Goal: Task Accomplishment & Management: Use online tool/utility

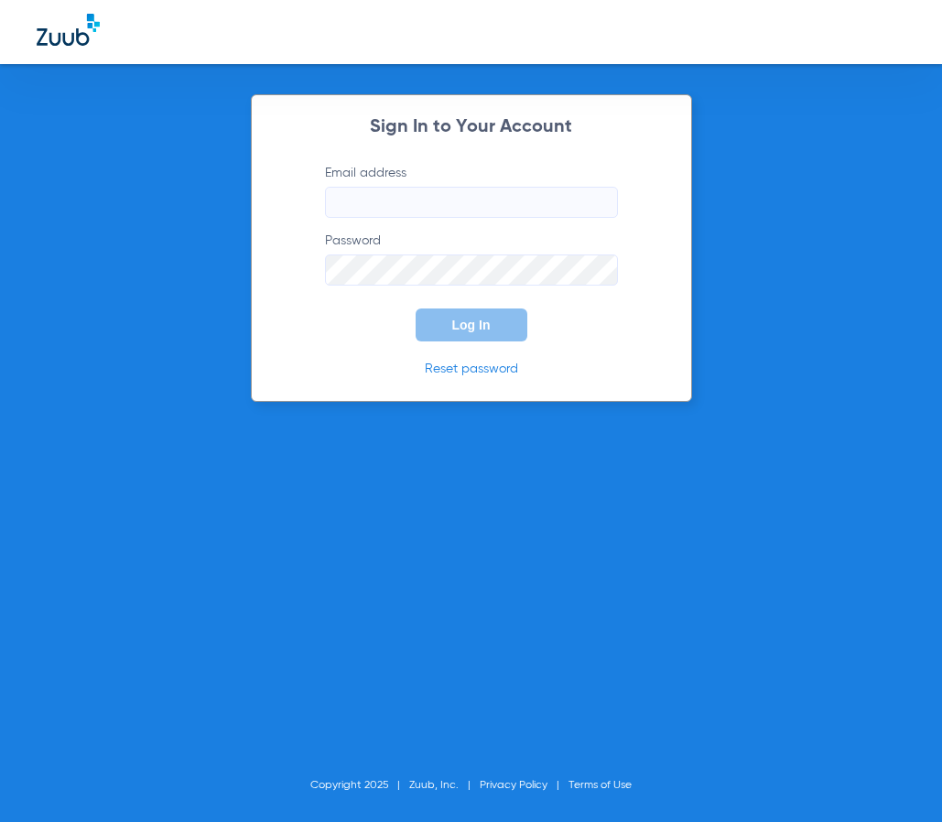
type input "[EMAIL_ADDRESS][DOMAIN_NAME]"
click at [464, 314] on button "Log In" at bounding box center [472, 324] width 112 height 33
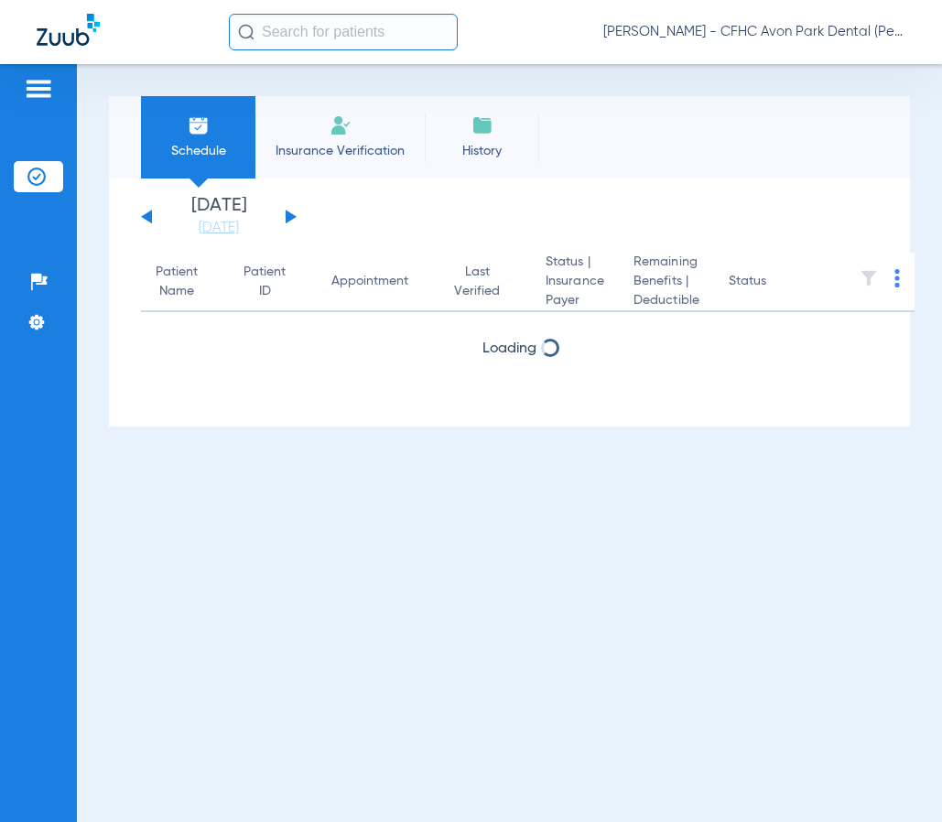
click at [340, 29] on input "text" at bounding box center [343, 32] width 229 height 37
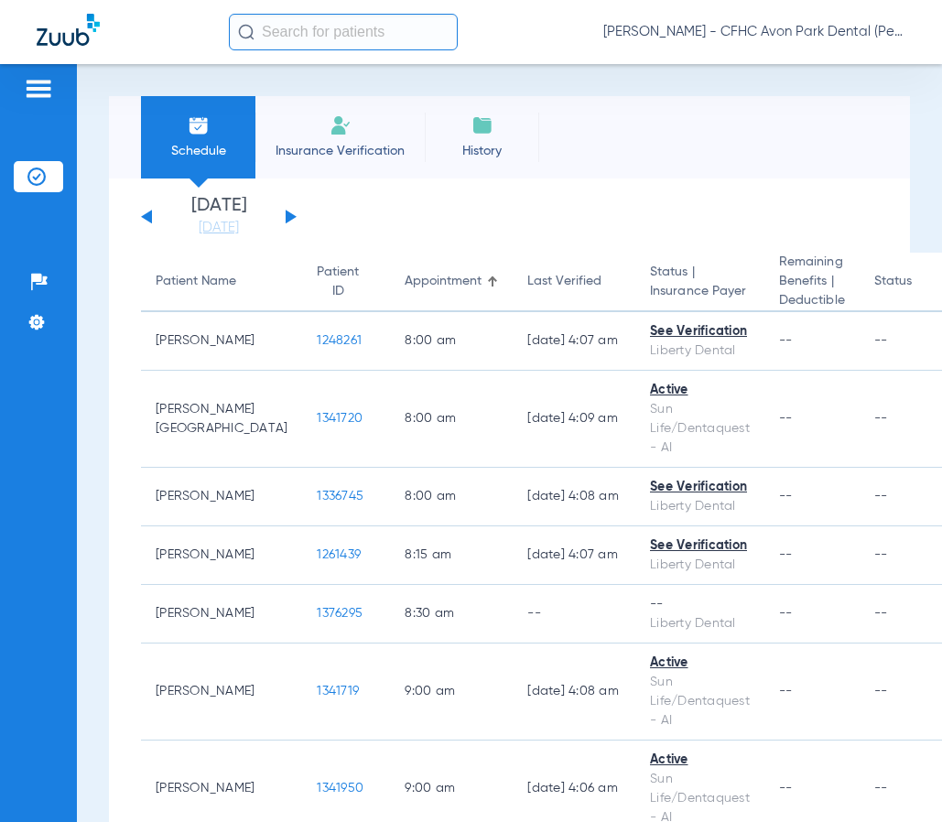
click at [349, 45] on input "text" at bounding box center [343, 32] width 229 height 37
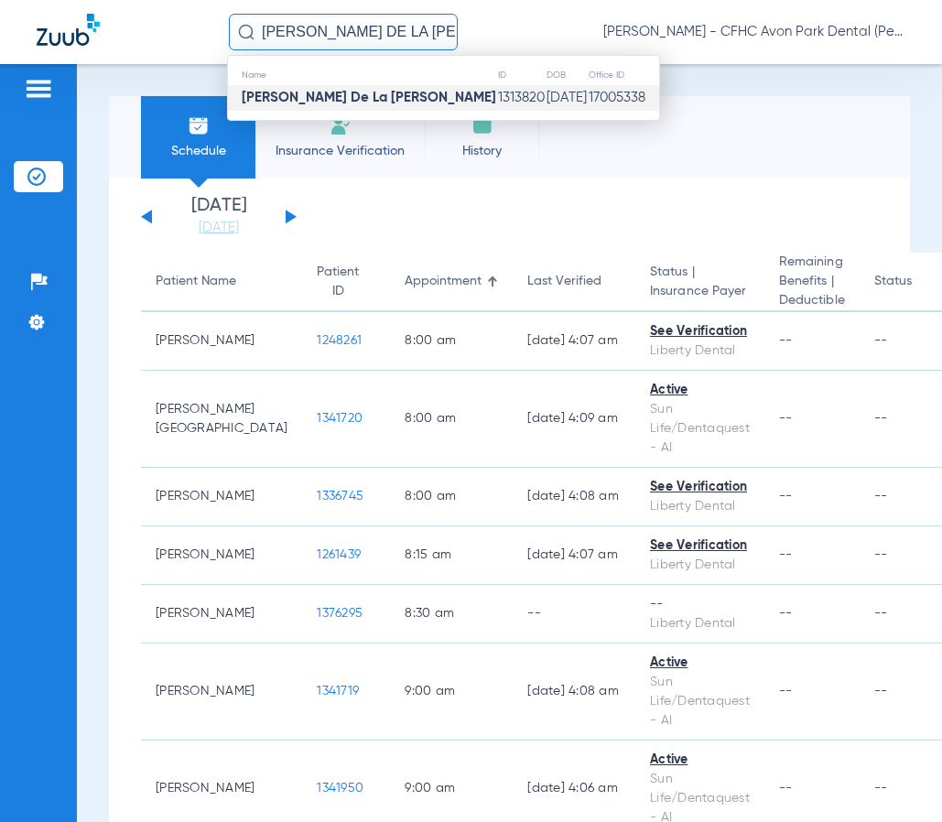
click at [311, 102] on strong "[PERSON_NAME] De La [PERSON_NAME]" at bounding box center [369, 98] width 254 height 14
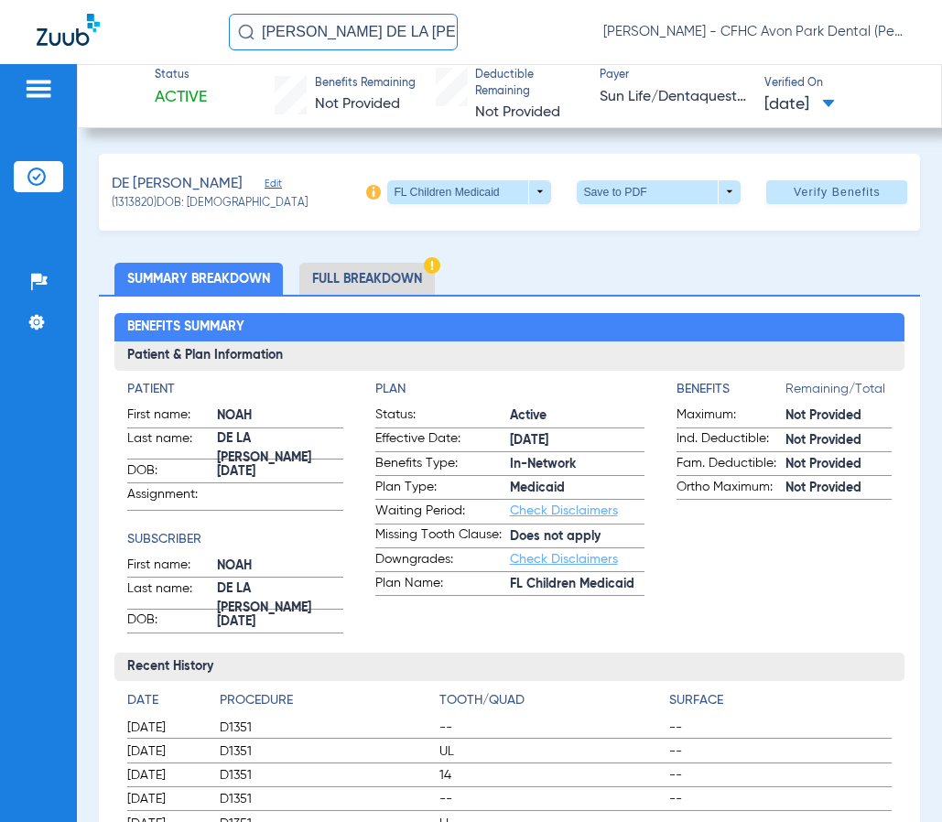
click at [616, 208] on div "DE [PERSON_NAME] Edit (1313820) DOB: [DEMOGRAPHIC_DATA] FL Children Medicaid ar…" at bounding box center [510, 192] width 822 height 77
click at [616, 197] on span at bounding box center [659, 192] width 164 height 24
click at [615, 221] on button "insert_drive_file Save to PDF" at bounding box center [634, 228] width 138 height 37
click at [296, 25] on input "[PERSON_NAME] DE LA [PERSON_NAME]" at bounding box center [343, 32] width 229 height 37
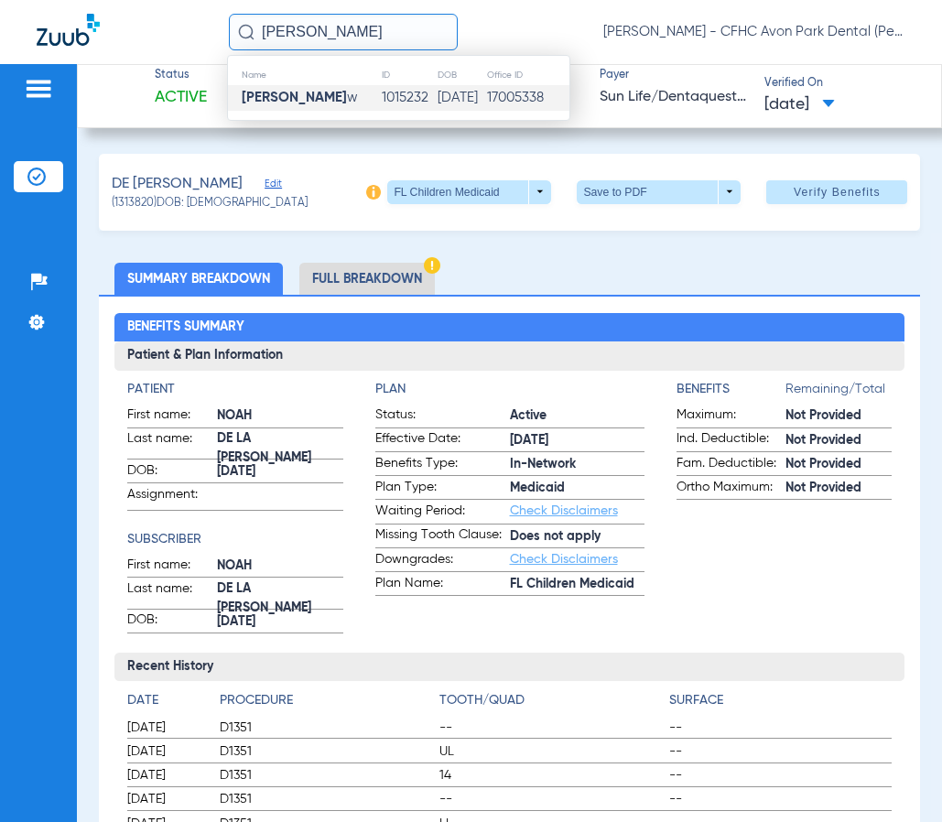
click at [308, 107] on td "[PERSON_NAME] w" at bounding box center [304, 98] width 153 height 26
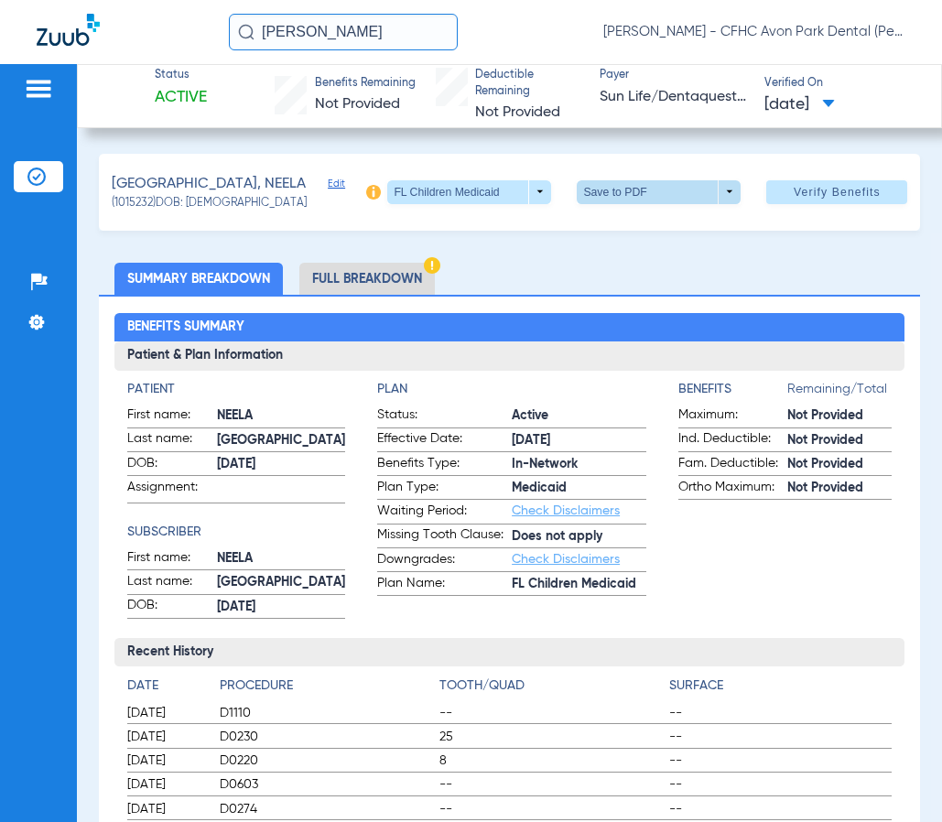
click at [686, 188] on span at bounding box center [659, 192] width 164 height 24
click at [632, 228] on span "Save to PDF" at bounding box center [652, 227] width 72 height 13
click at [362, 29] on input "[PERSON_NAME]" at bounding box center [343, 32] width 229 height 37
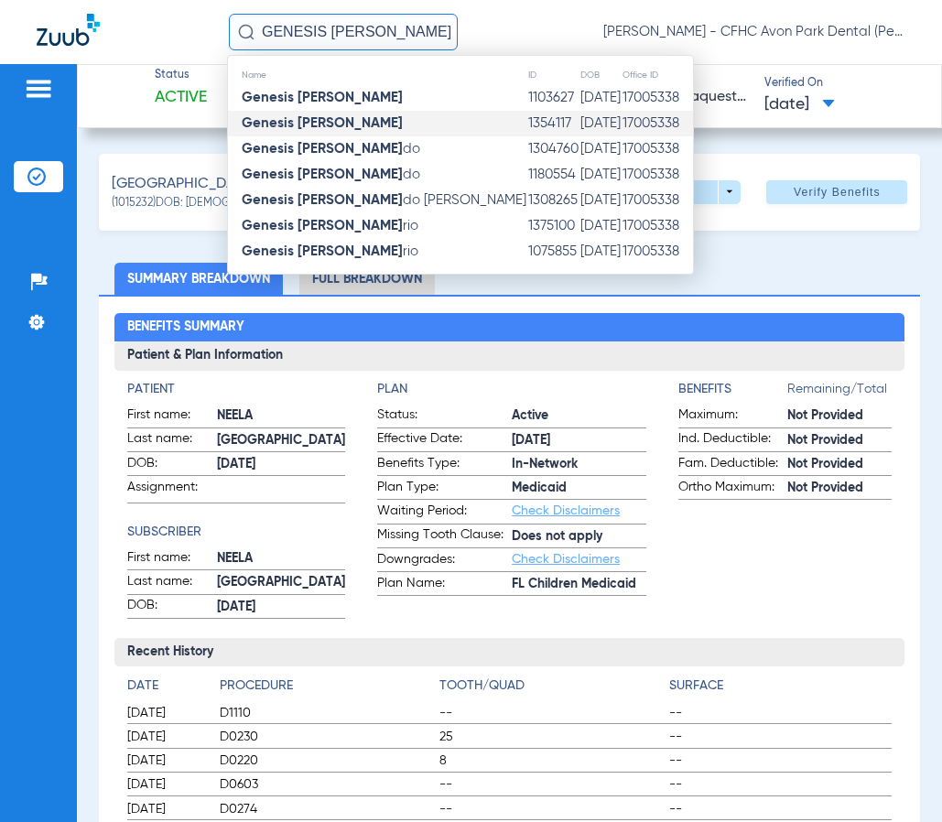
click at [579, 127] on td "[DATE]" at bounding box center [600, 124] width 42 height 26
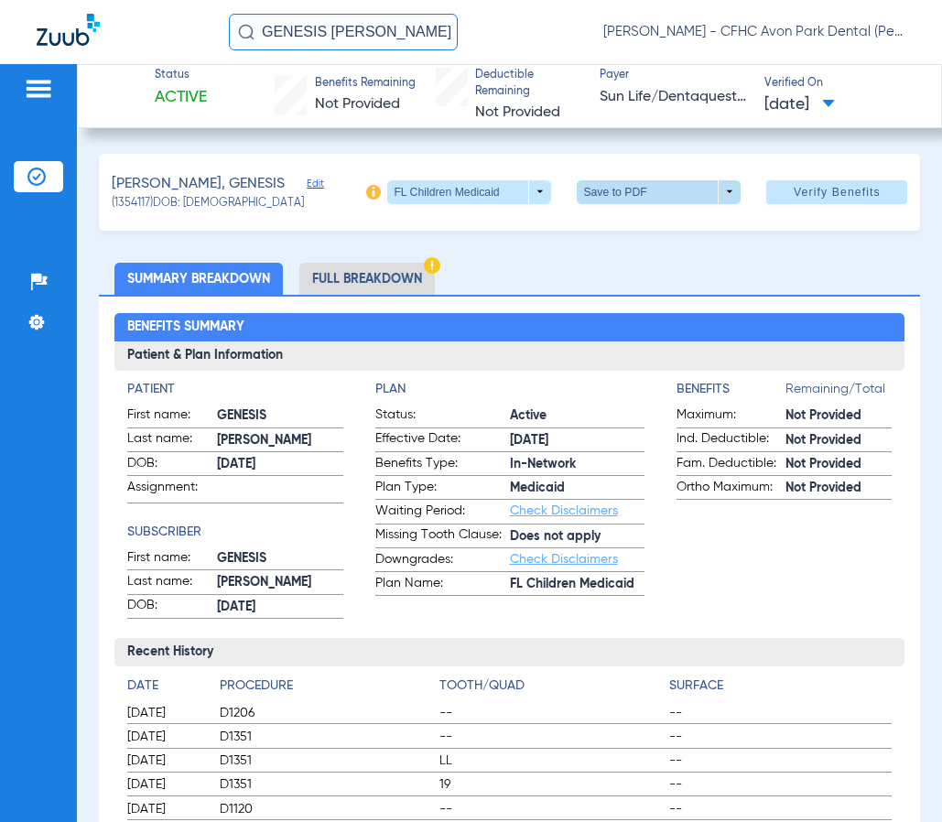
click at [613, 198] on span at bounding box center [659, 192] width 164 height 24
click at [612, 230] on button "insert_drive_file Save to PDF" at bounding box center [634, 228] width 138 height 37
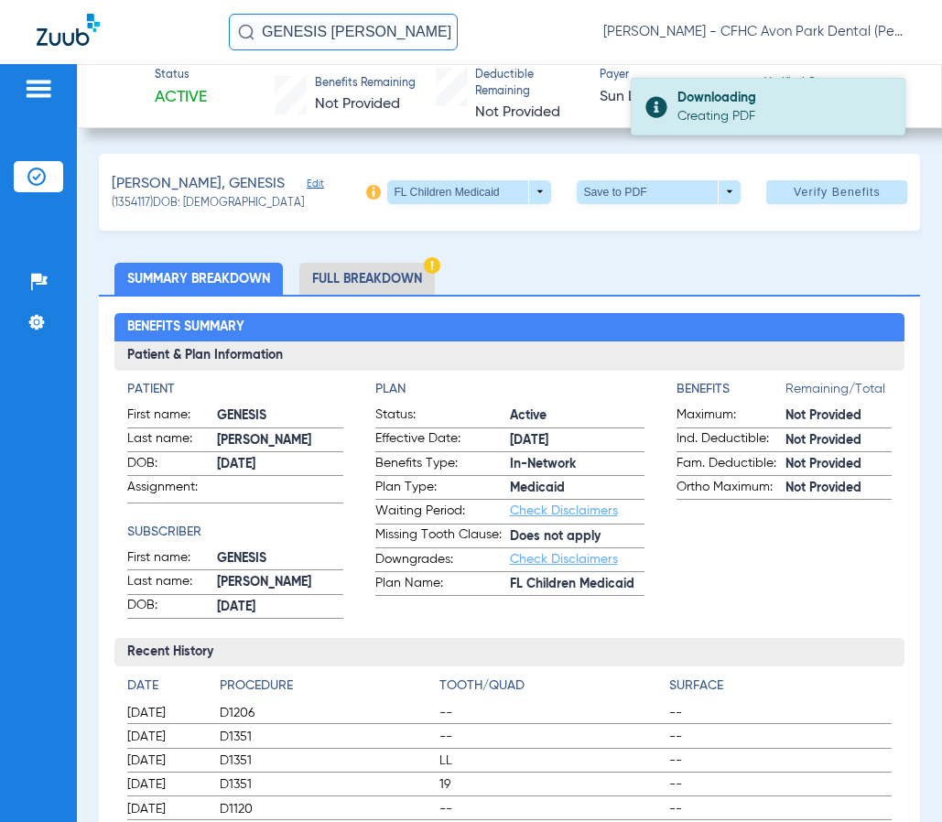
click at [712, 118] on div "Creating PDF" at bounding box center [782, 116] width 211 height 18
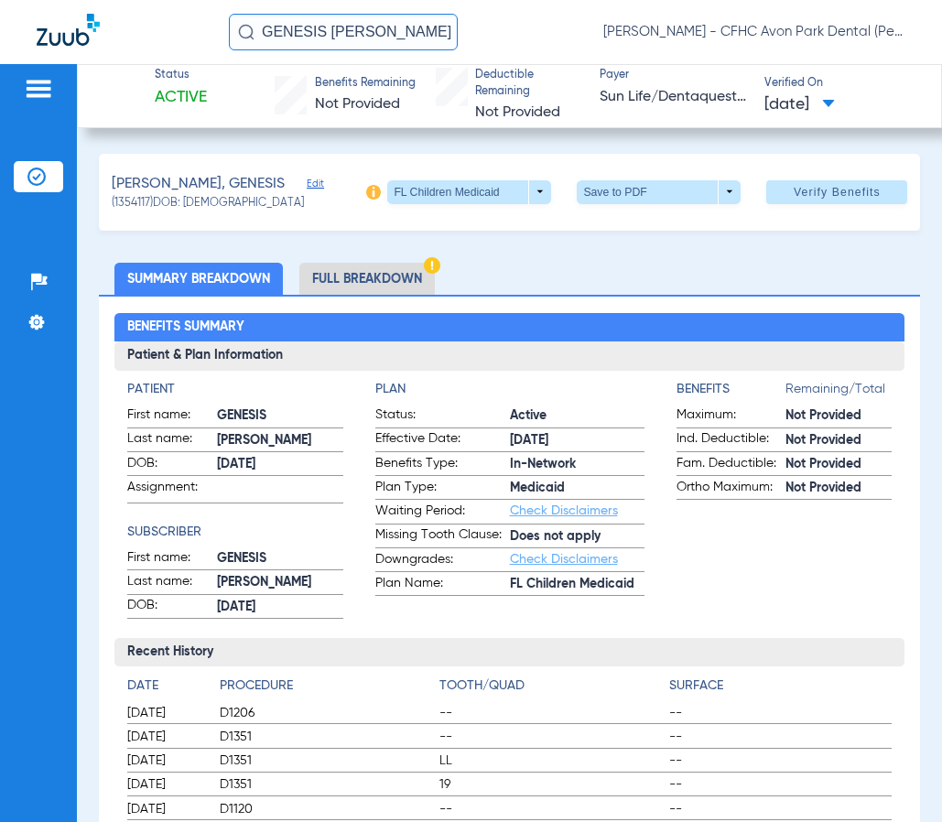
click at [341, 34] on input "GENESIS [PERSON_NAME]" at bounding box center [343, 32] width 229 height 37
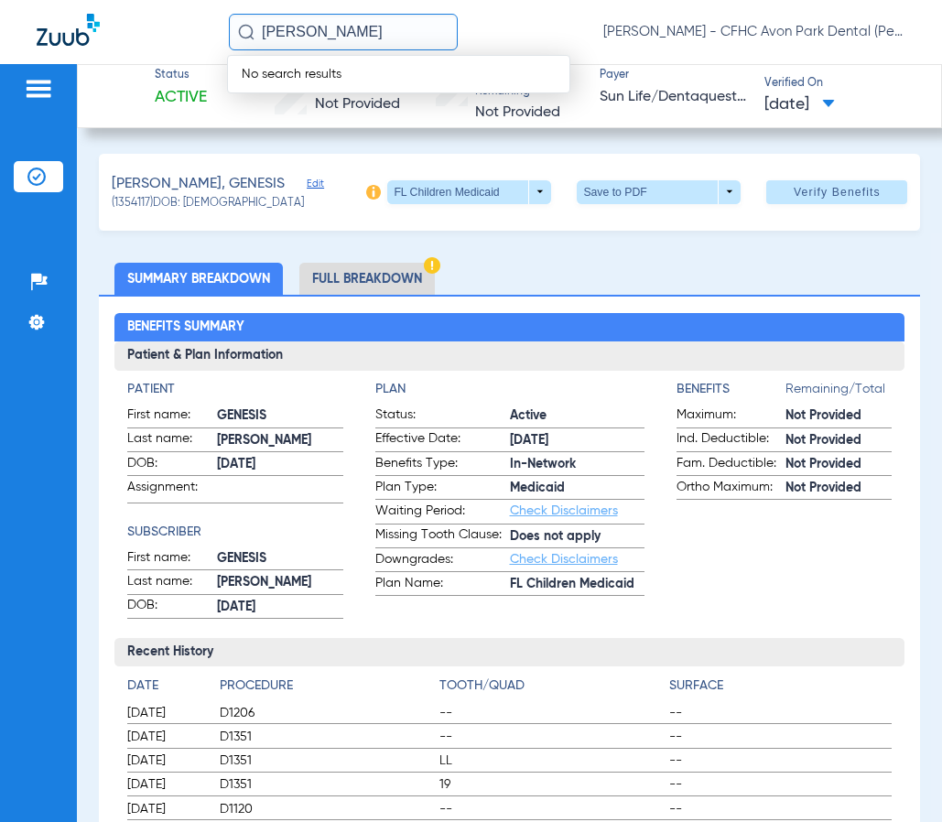
drag, startPoint x: 266, startPoint y: 28, endPoint x: -23, endPoint y: 27, distance: 289.2
click at [0, 27] on html "[PERSON_NAME] No search results [PERSON_NAME] - CFHC Avon Park Dental (Peds) Pa…" at bounding box center [471, 411] width 942 height 822
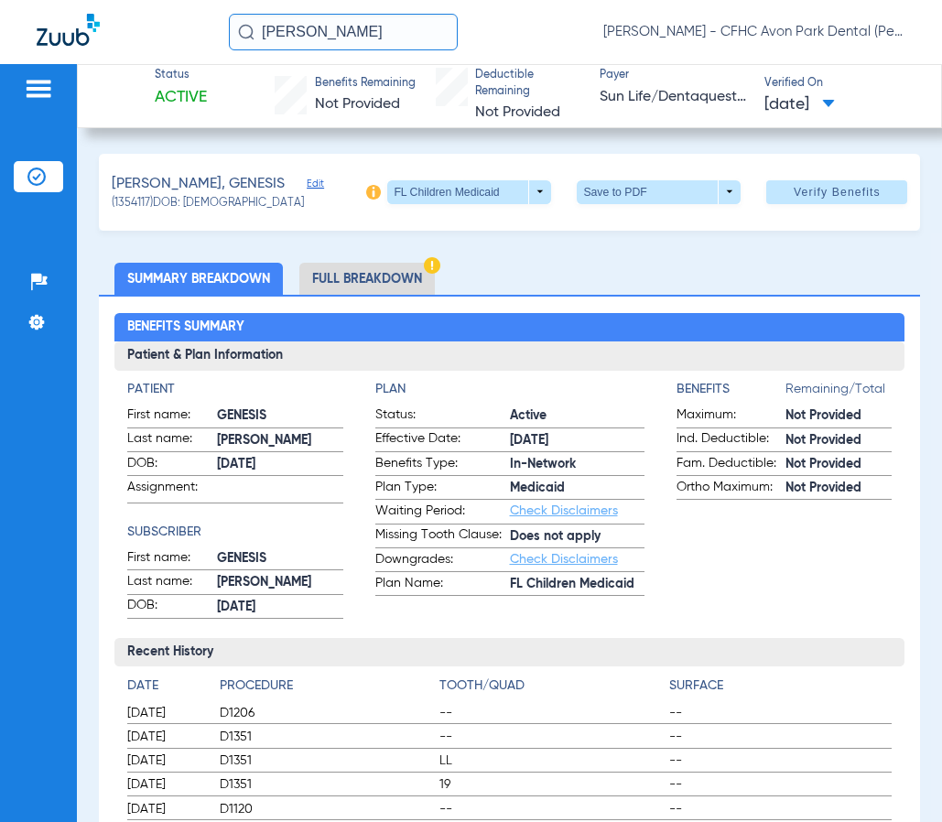
click at [366, 23] on input "[PERSON_NAME]" at bounding box center [343, 32] width 229 height 37
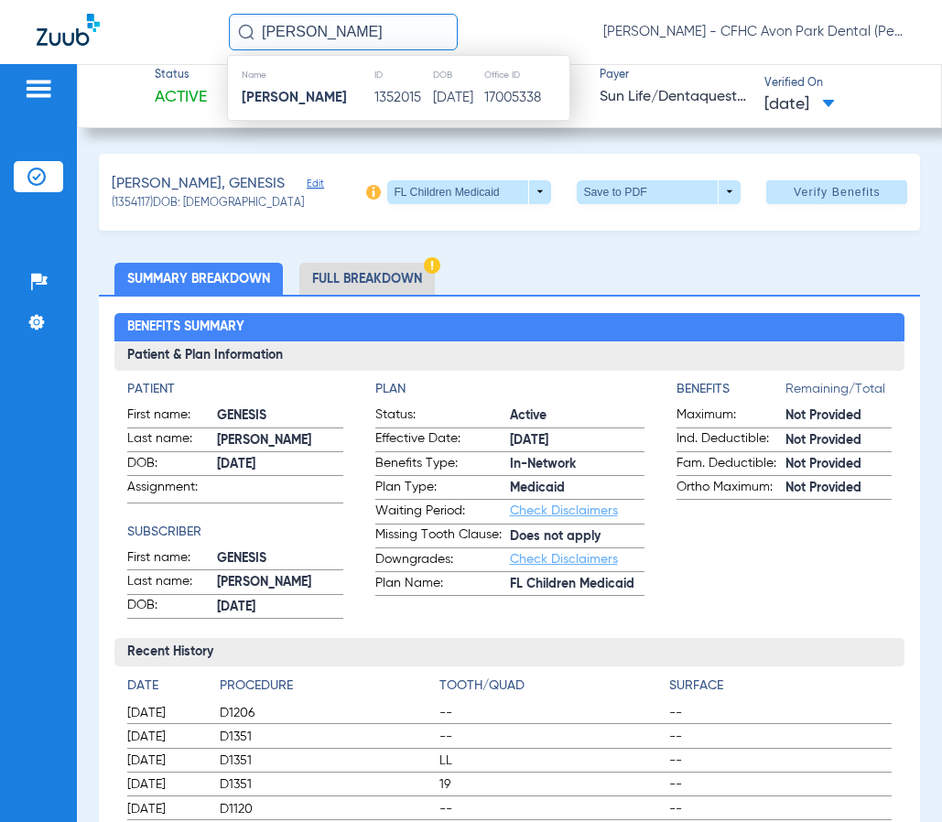
click at [333, 83] on th "Name" at bounding box center [301, 75] width 146 height 20
click at [323, 92] on strong "[PERSON_NAME]" at bounding box center [294, 98] width 105 height 14
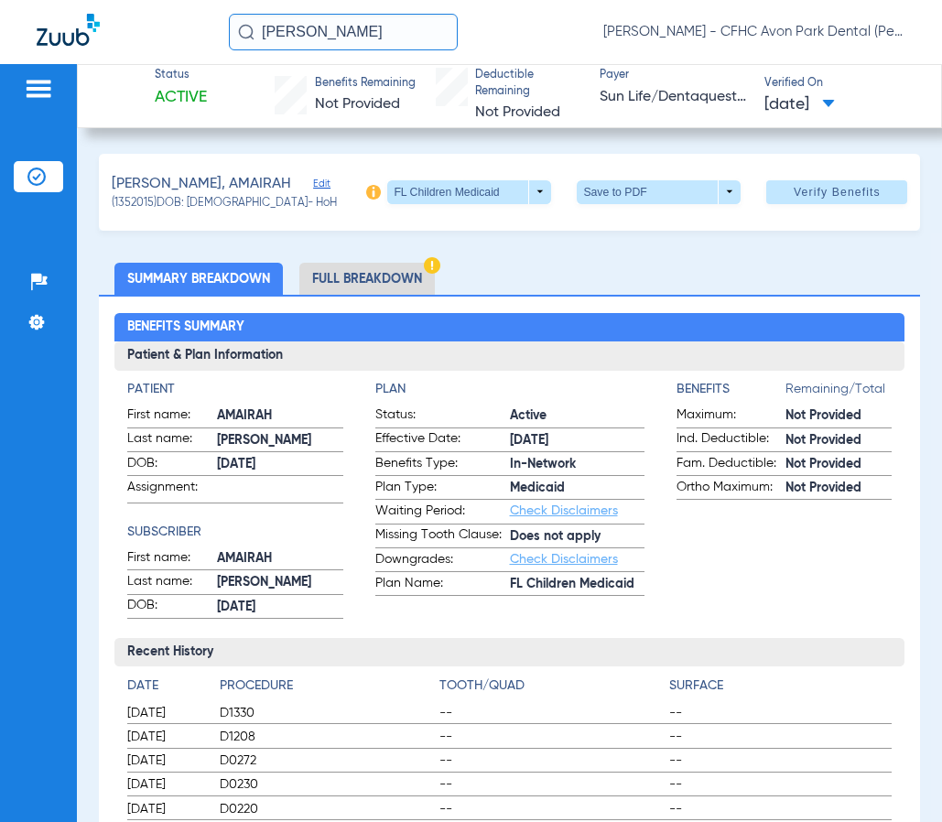
click at [376, 38] on input "[PERSON_NAME]" at bounding box center [343, 32] width 229 height 37
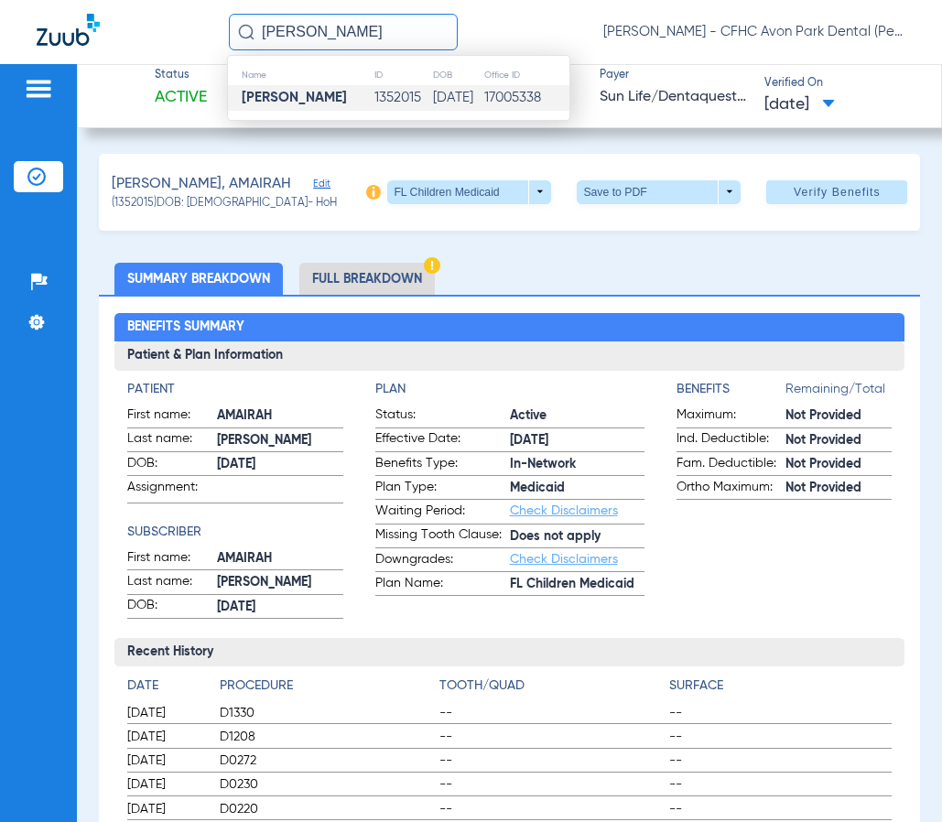
click at [350, 89] on td "[PERSON_NAME]" at bounding box center [301, 98] width 146 height 26
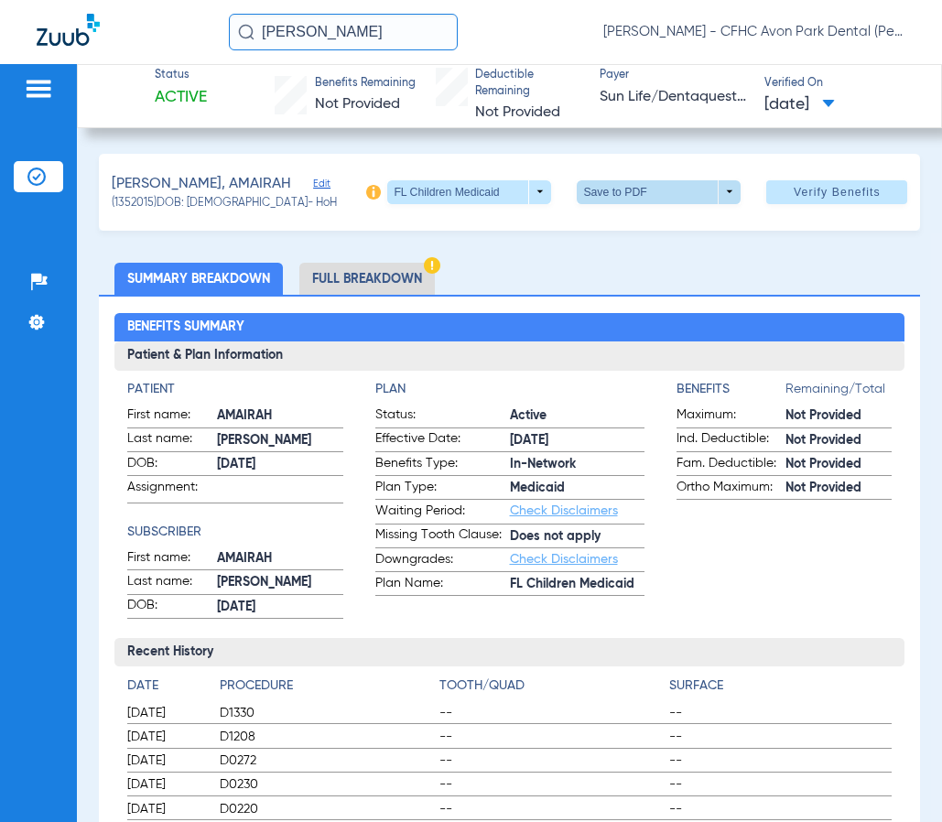
click at [637, 191] on span at bounding box center [659, 192] width 44 height 44
click at [632, 228] on span "Save to PDF" at bounding box center [652, 227] width 72 height 13
click at [656, 196] on span at bounding box center [659, 192] width 44 height 44
click at [625, 237] on button "insert_drive_file Save to PDF" at bounding box center [634, 228] width 138 height 37
click at [320, 32] on input "[PERSON_NAME]" at bounding box center [343, 32] width 229 height 37
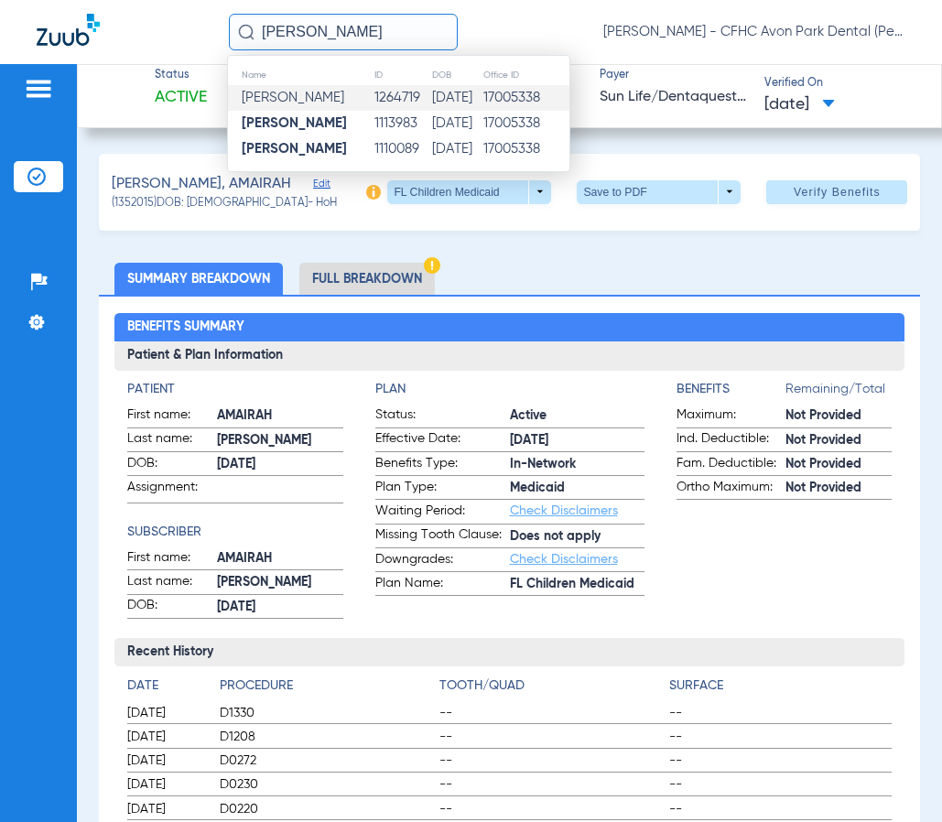
click at [479, 102] on td "[DATE]" at bounding box center [456, 98] width 51 height 26
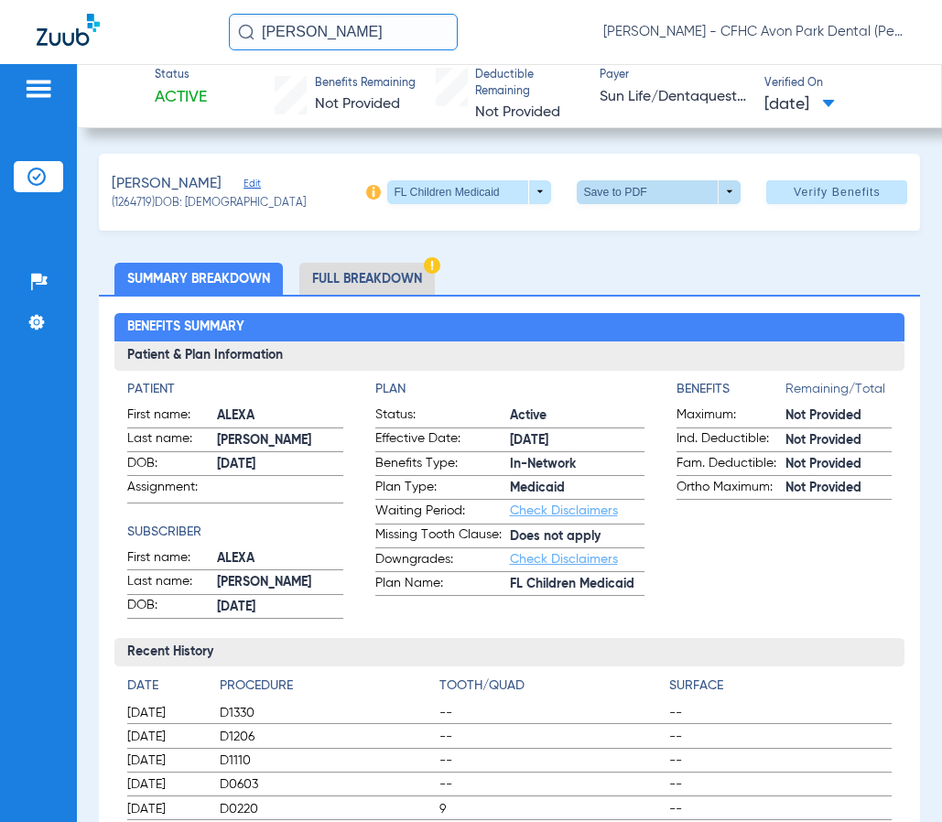
click at [602, 194] on span at bounding box center [659, 192] width 164 height 24
click at [594, 226] on mat-icon "insert_drive_file" at bounding box center [590, 228] width 22 height 22
click at [325, 39] on input "[PERSON_NAME]" at bounding box center [343, 32] width 229 height 37
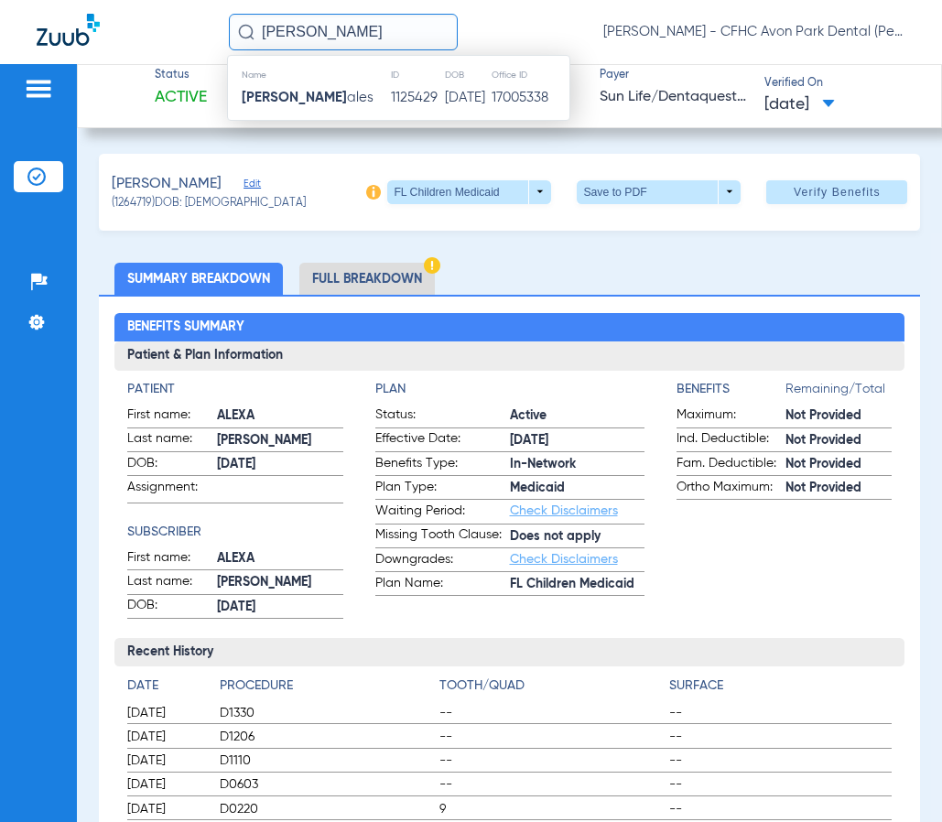
click at [312, 86] on td "[PERSON_NAME] ales" at bounding box center [309, 98] width 162 height 26
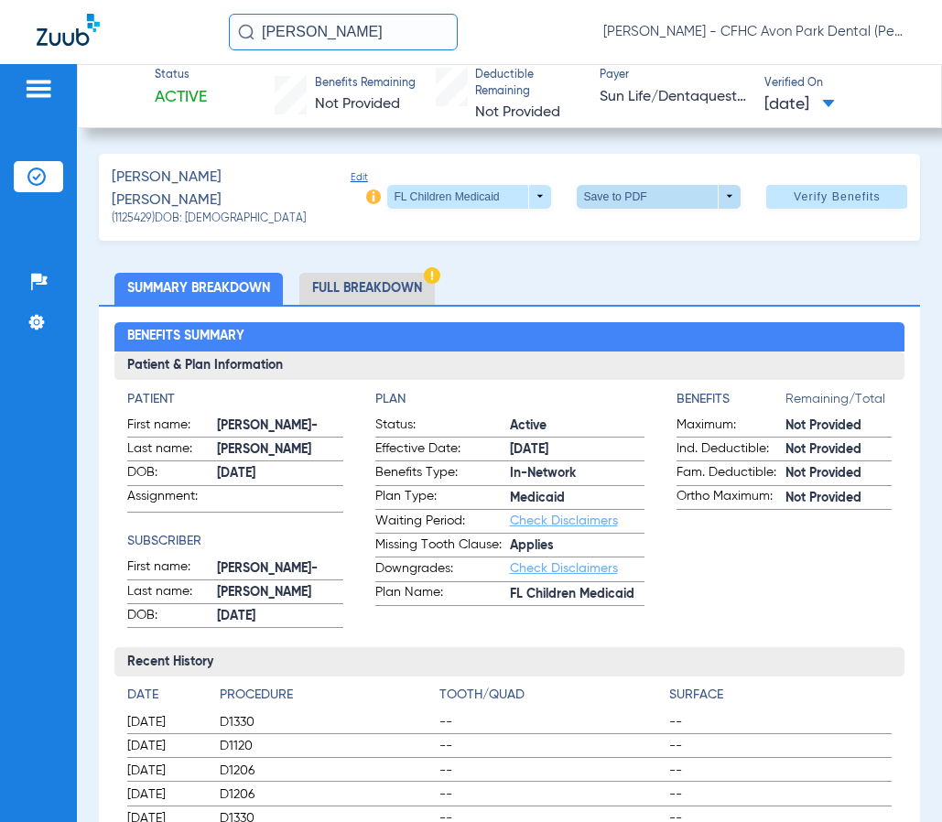
click at [684, 192] on span at bounding box center [659, 197] width 164 height 24
click at [636, 230] on span "Save to PDF" at bounding box center [652, 227] width 72 height 13
click at [321, 45] on input "[PERSON_NAME]" at bounding box center [343, 32] width 229 height 37
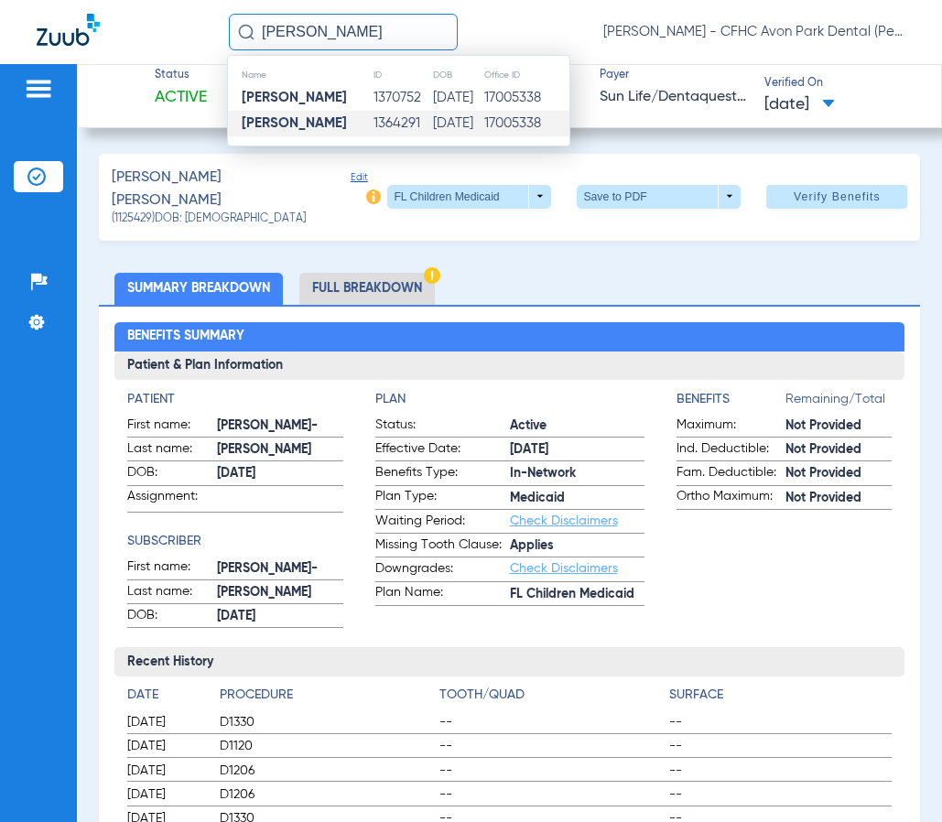
click at [450, 118] on td "[DATE]" at bounding box center [457, 124] width 51 height 26
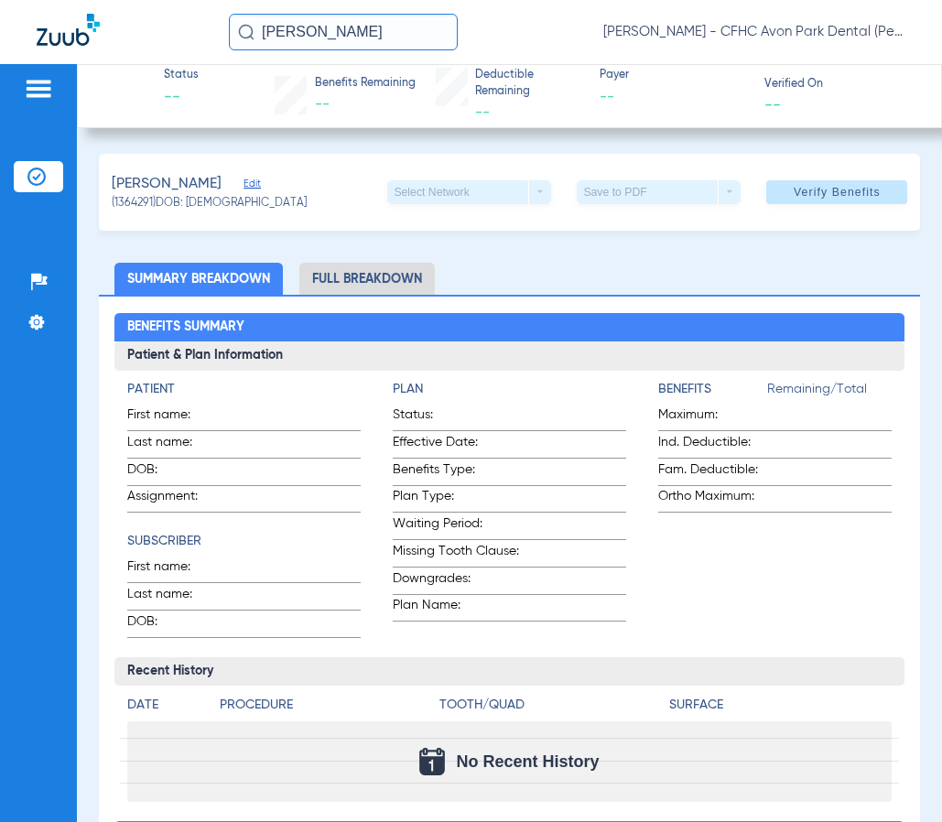
click at [319, 30] on input "[PERSON_NAME]" at bounding box center [343, 32] width 229 height 37
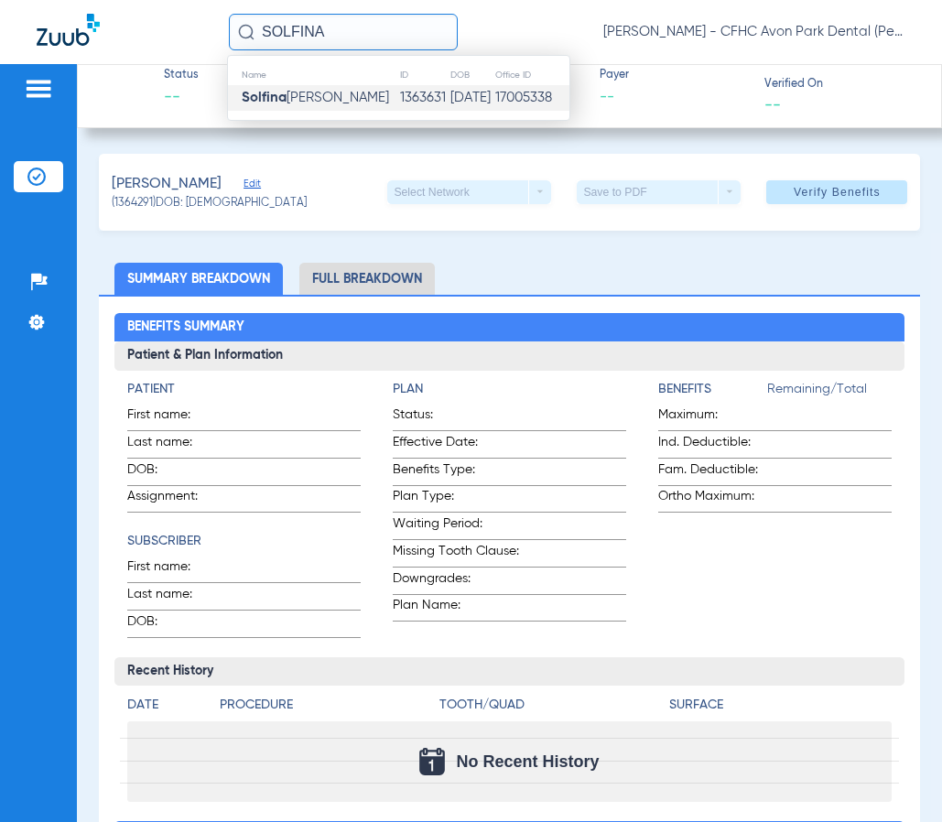
click at [308, 94] on span "[PERSON_NAME]" at bounding box center [315, 98] width 147 height 14
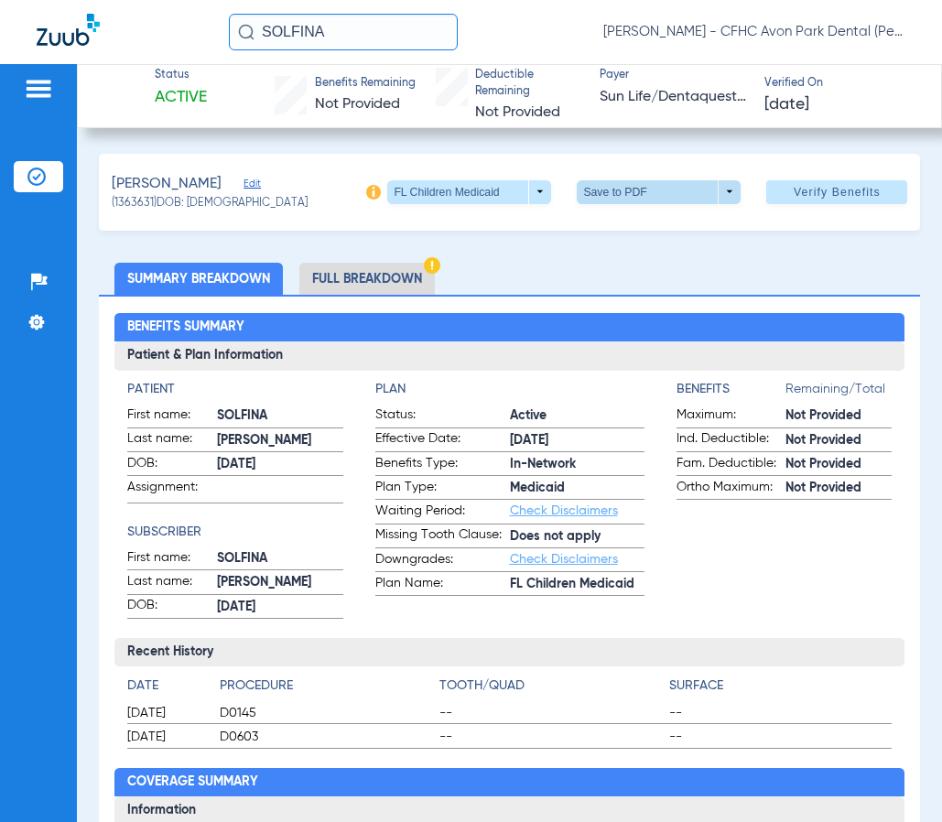
click at [637, 203] on span at bounding box center [659, 192] width 44 height 44
click at [618, 234] on span "Save to PDF" at bounding box center [652, 227] width 72 height 13
click at [333, 23] on input "SOLFINA" at bounding box center [343, 32] width 229 height 37
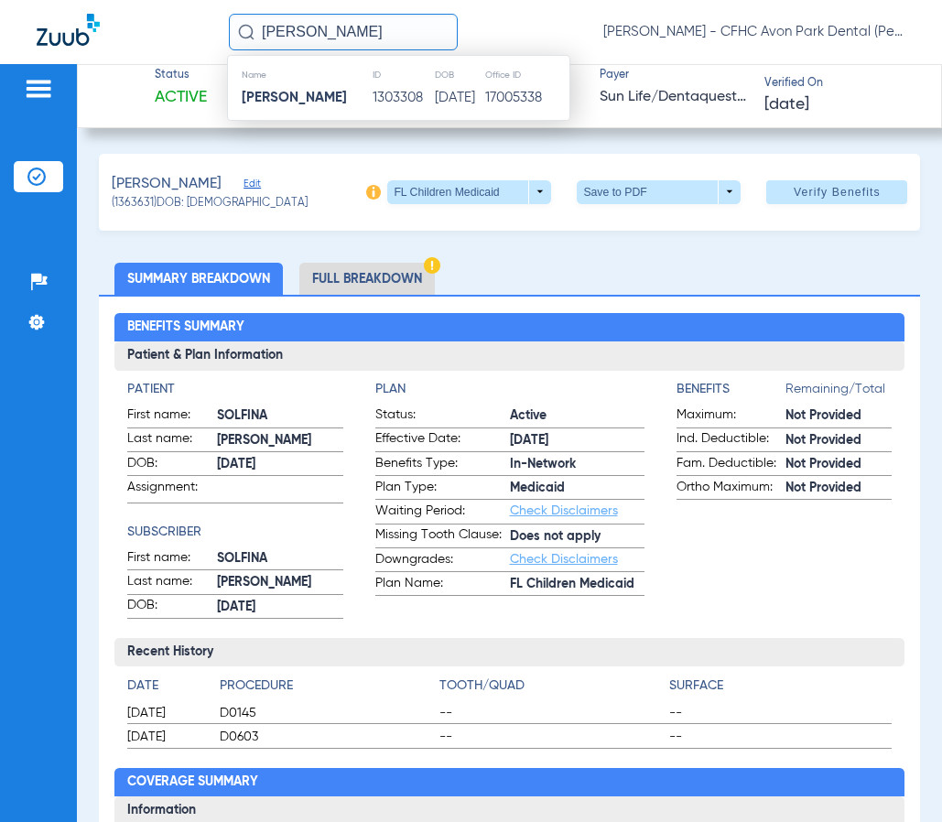
click at [296, 81] on th "Name" at bounding box center [300, 75] width 144 height 20
click at [297, 97] on strong "[PERSON_NAME]" at bounding box center [294, 98] width 105 height 14
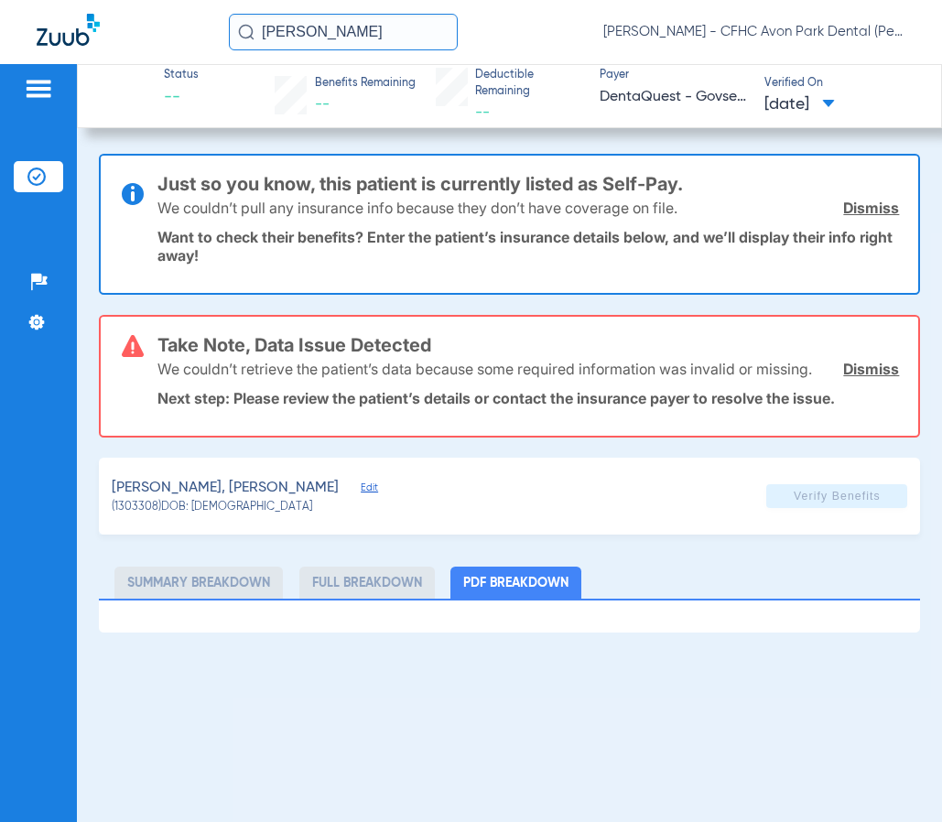
click at [379, 24] on input "[PERSON_NAME]" at bounding box center [343, 32] width 229 height 37
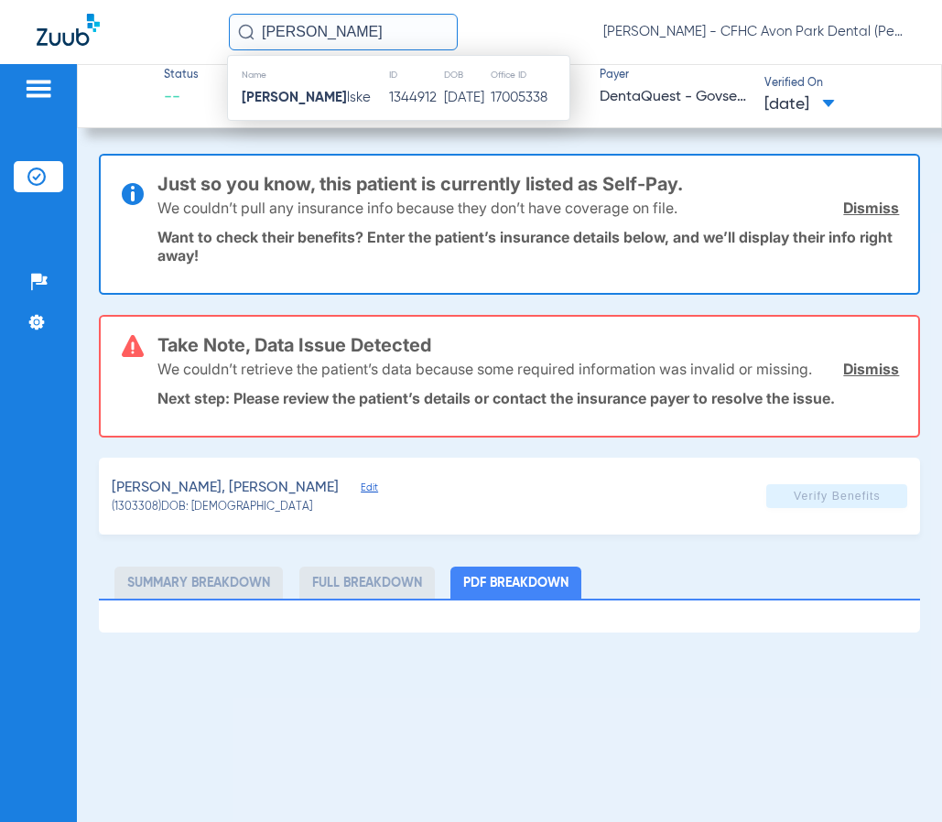
type input "[PERSON_NAME]"
click at [327, 93] on td "[PERSON_NAME] lske" at bounding box center [308, 98] width 160 height 26
